Goal: Check status

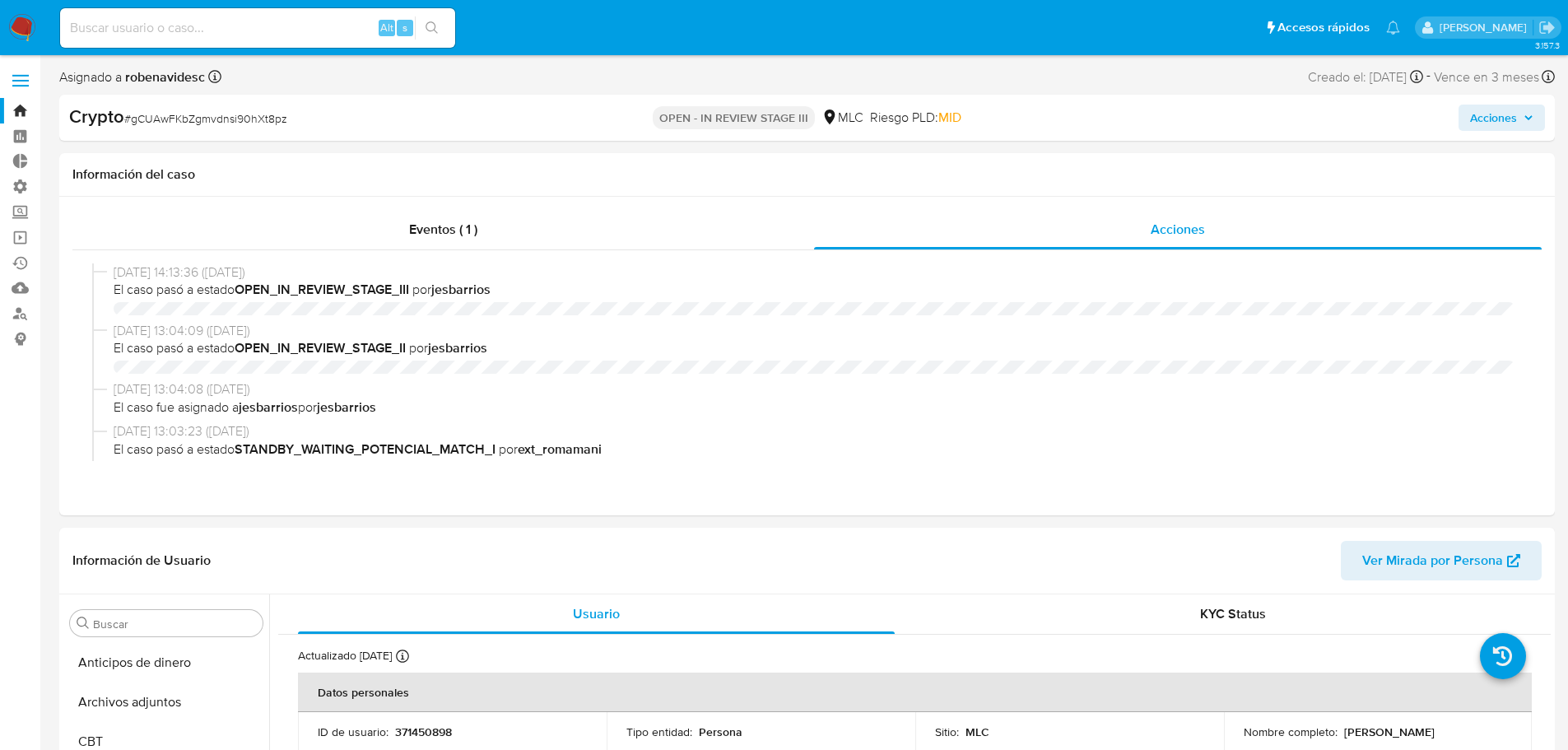
select select "10"
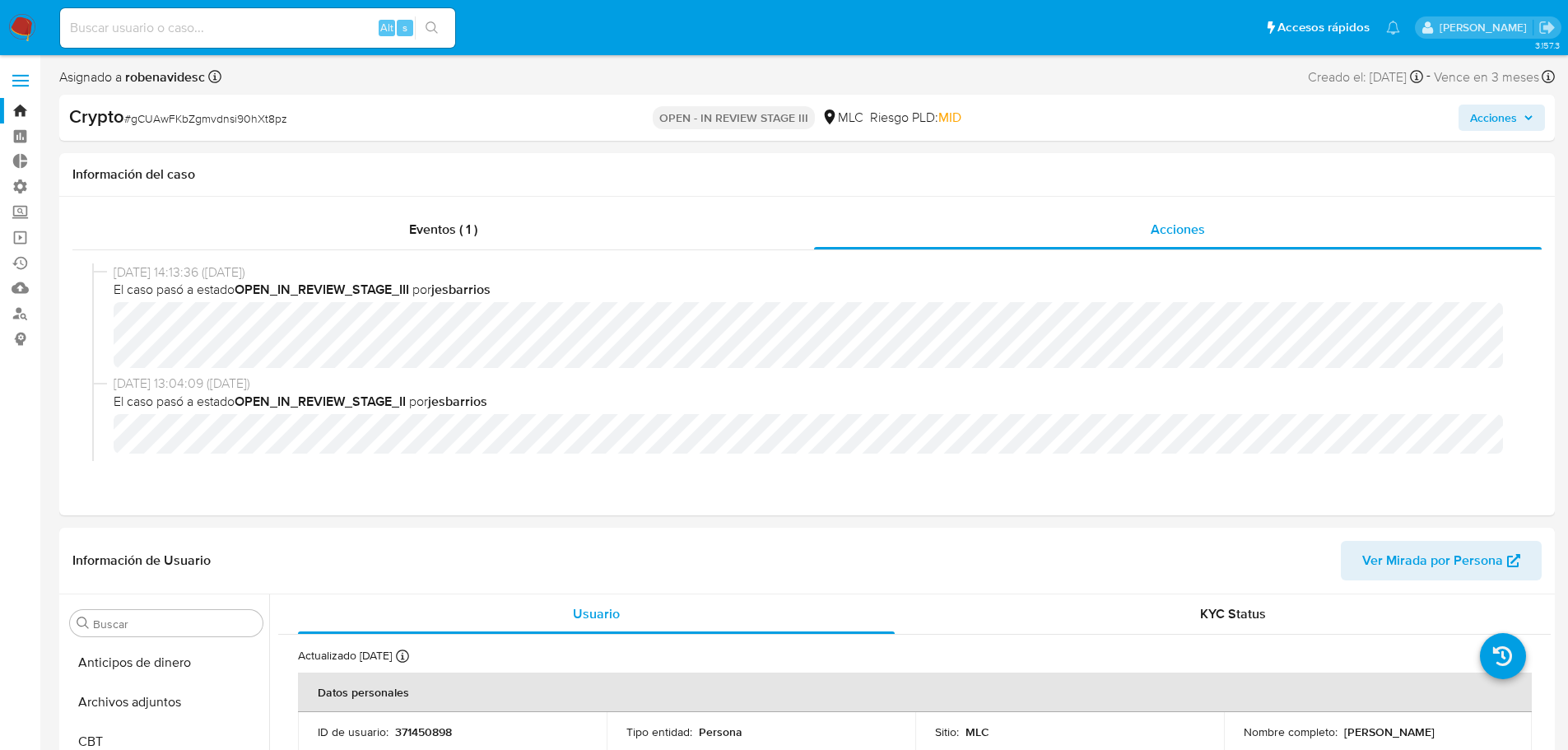
scroll to position [696, 0]
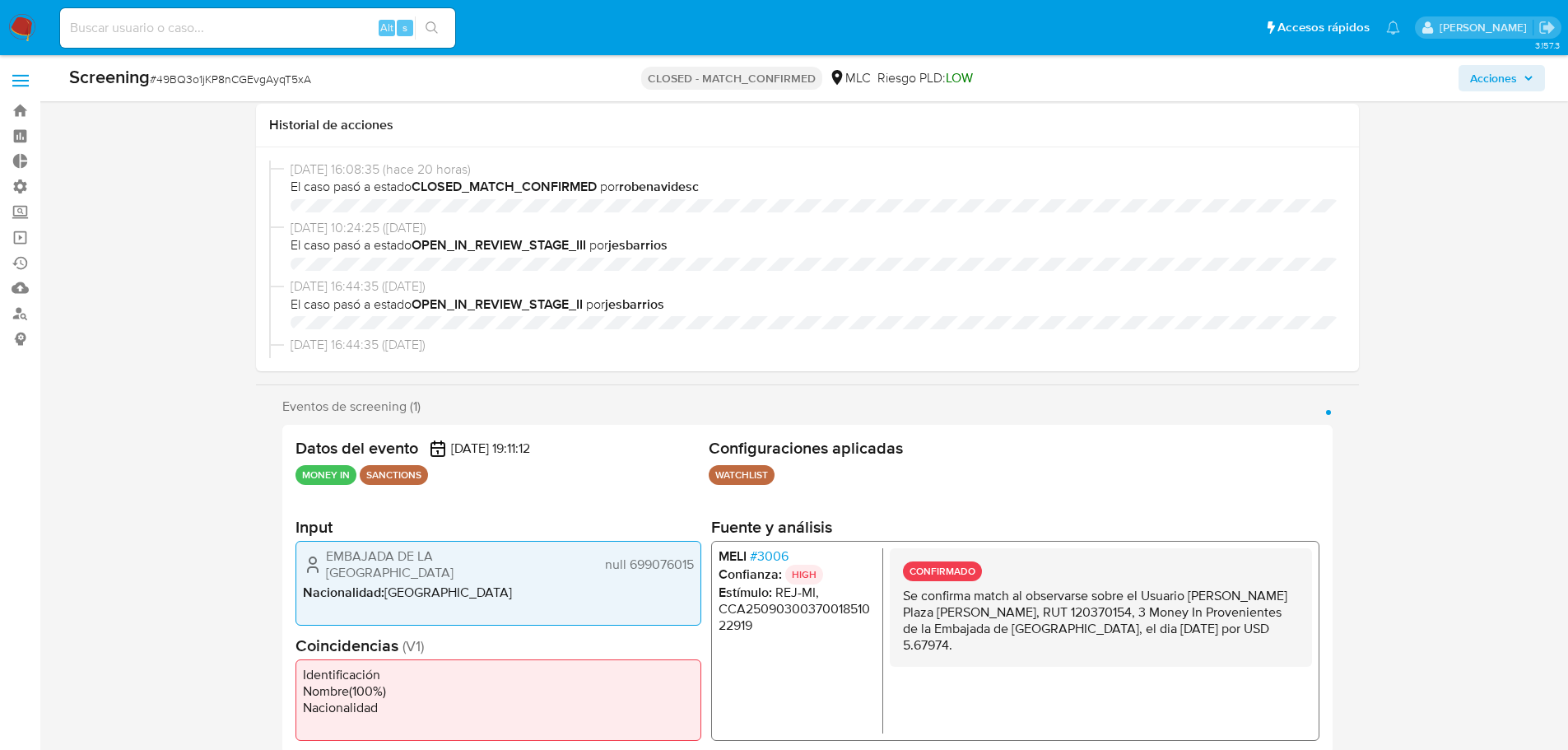
select select "10"
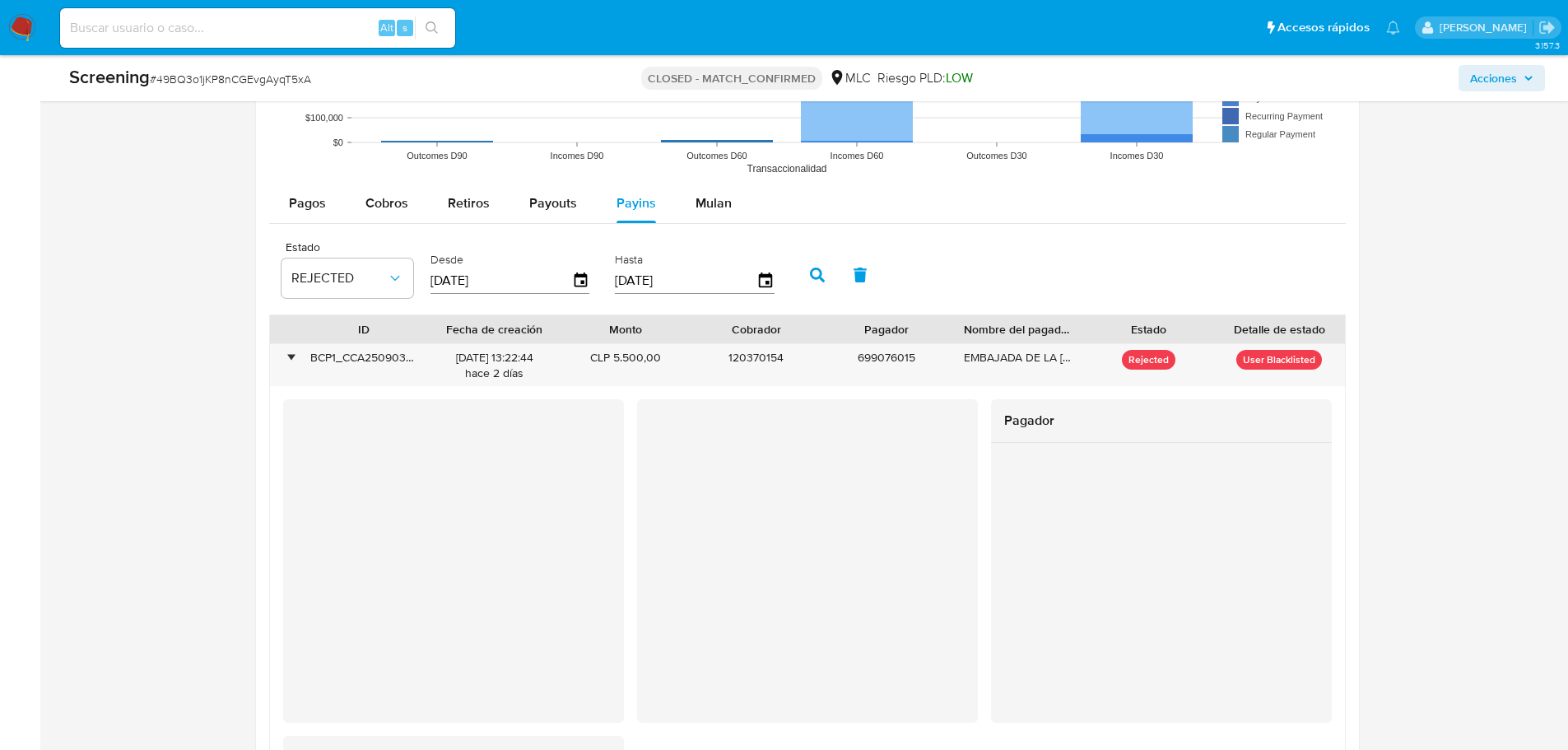
scroll to position [659, 0]
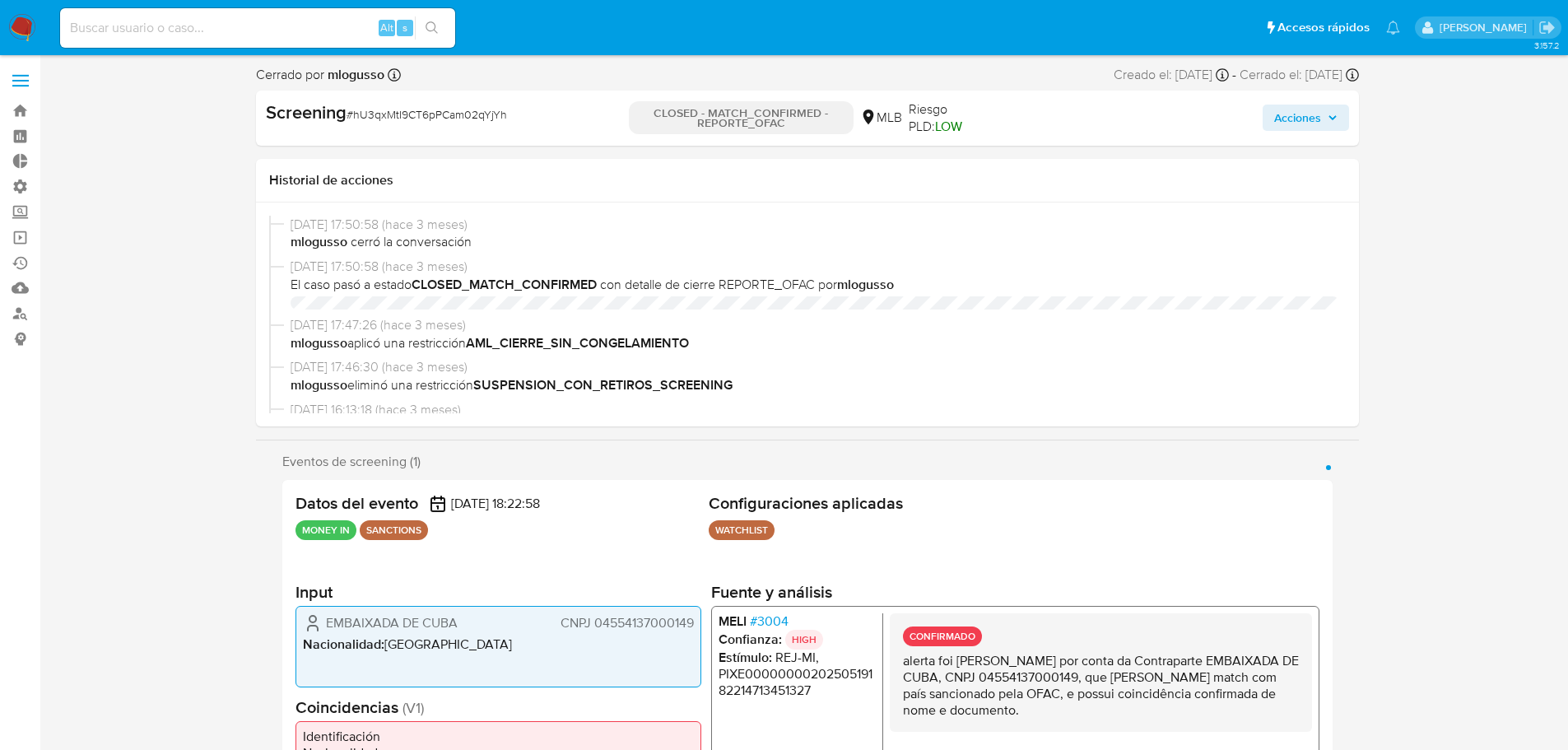
select select "10"
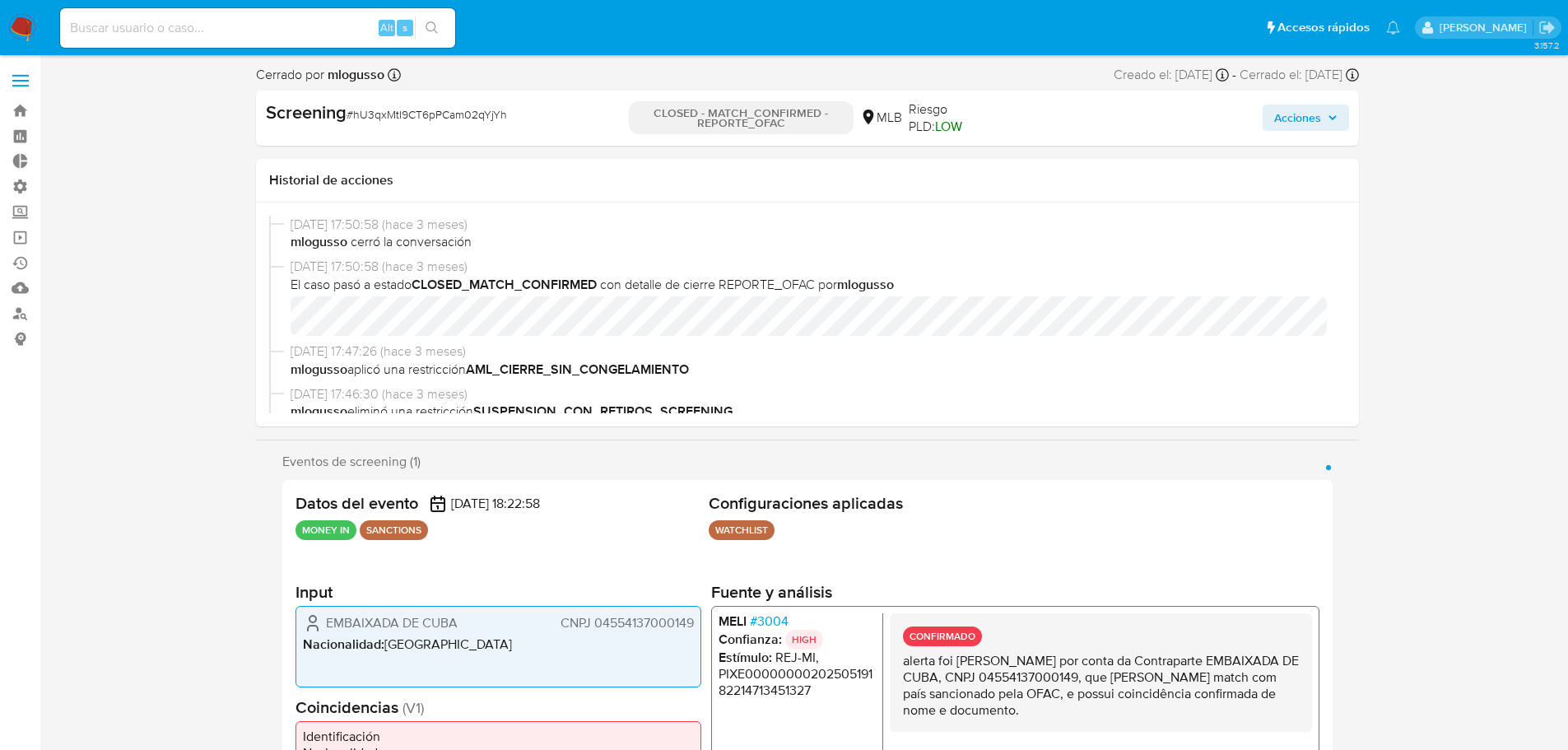
scroll to position [735, 0]
